Goal: Task Accomplishment & Management: Complete application form

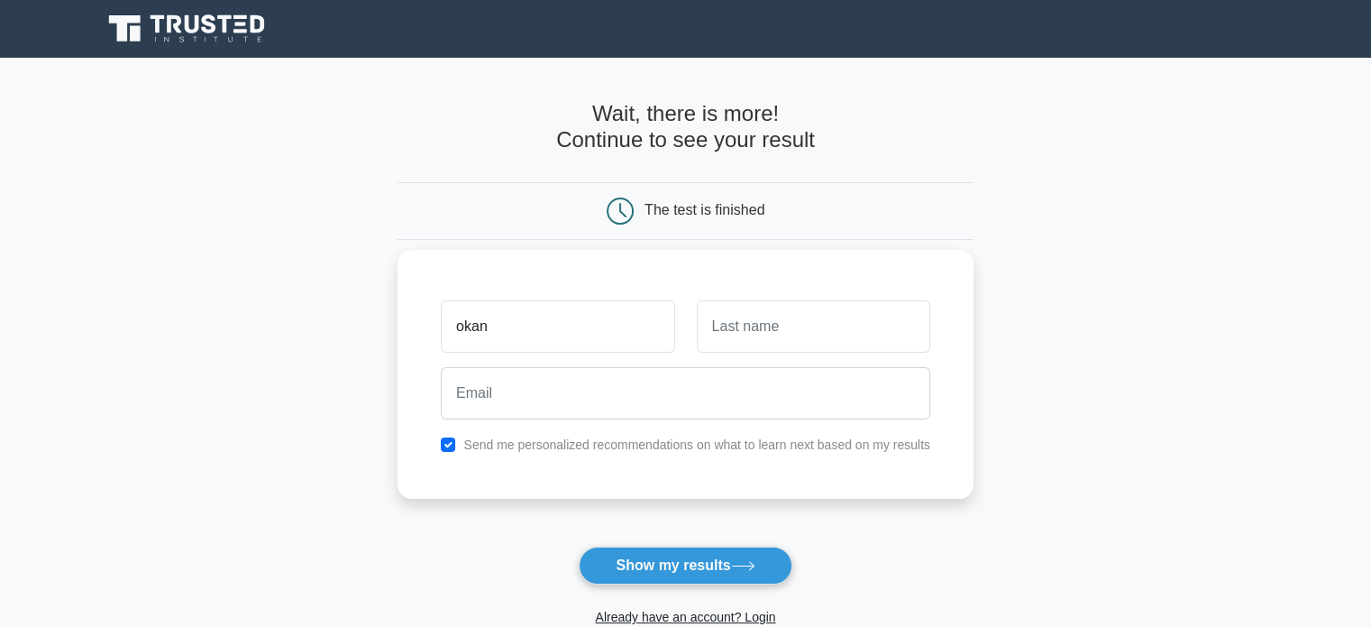
type input "okan"
type input "fındıklı"
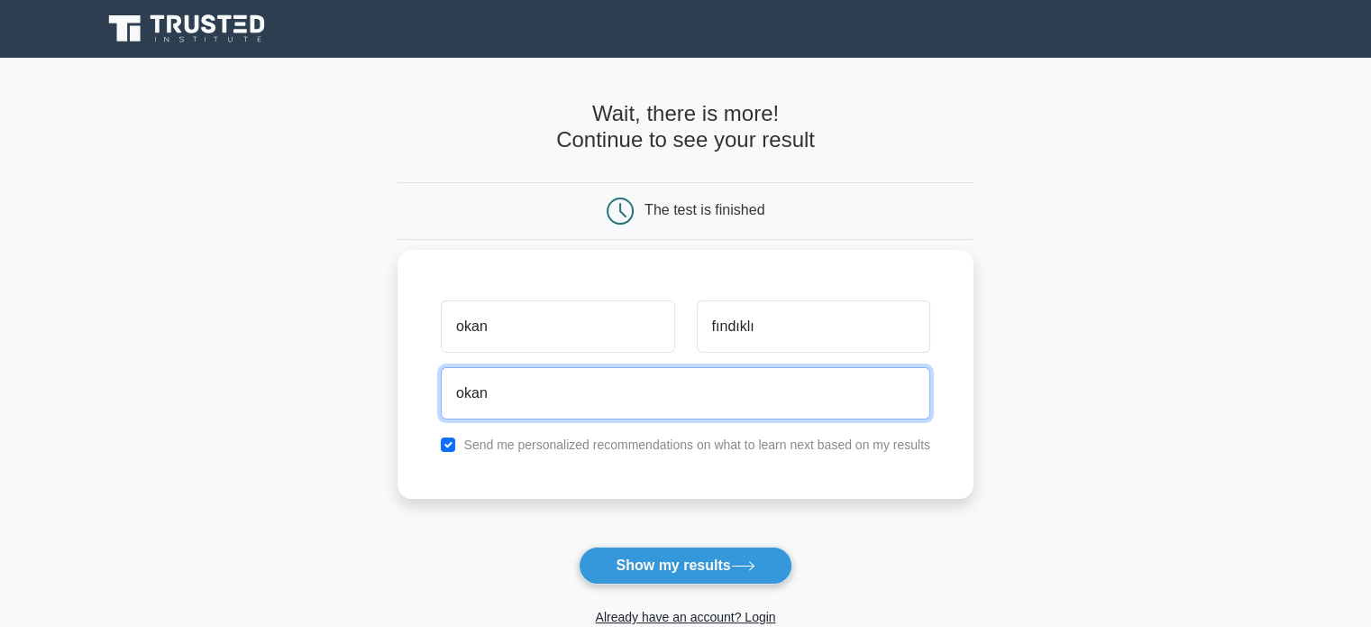
type input "okanfindikli@gmail.com"
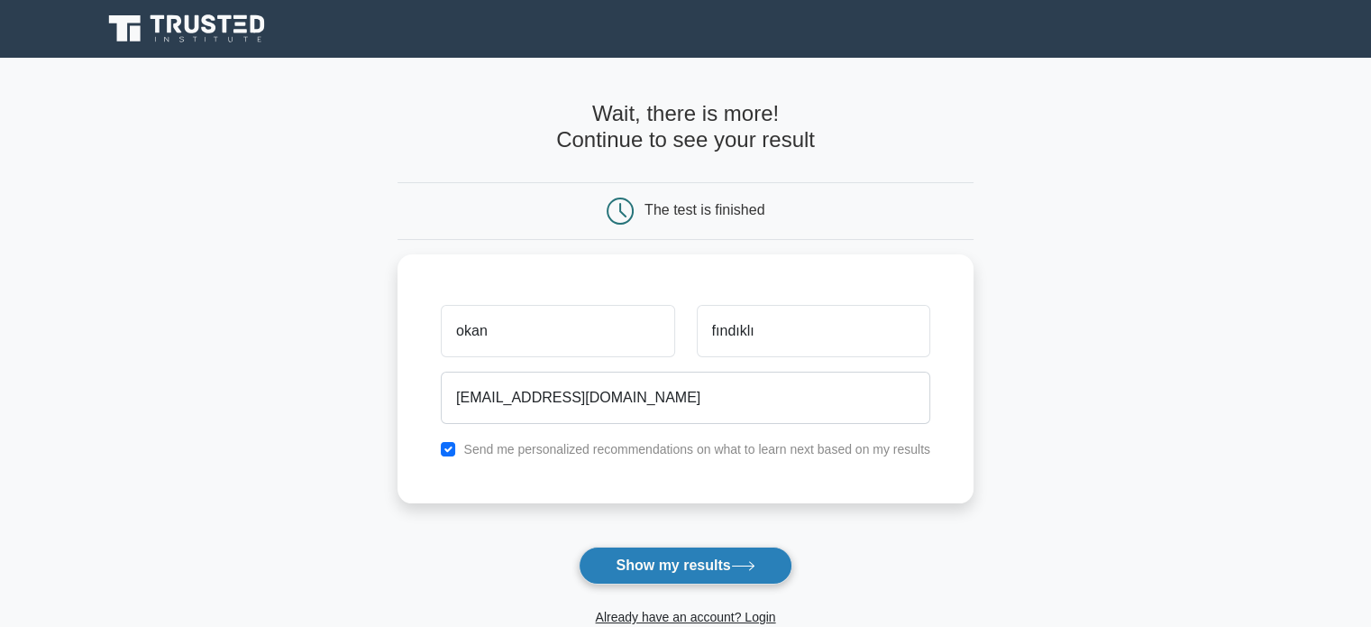
click at [709, 567] on button "Show my results" at bounding box center [685, 565] width 213 height 38
